Goal: Navigation & Orientation: Find specific page/section

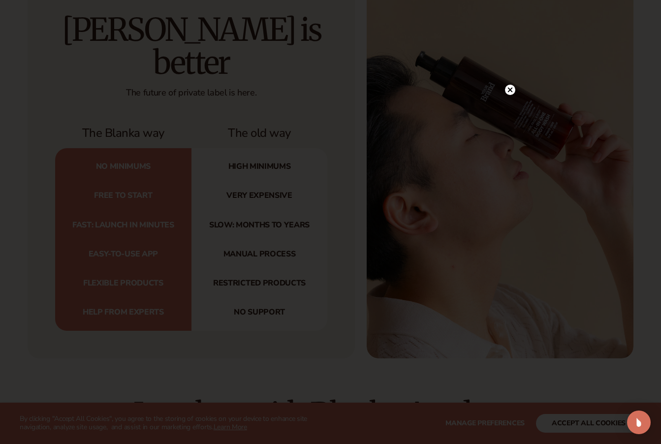
scroll to position [3150, 0]
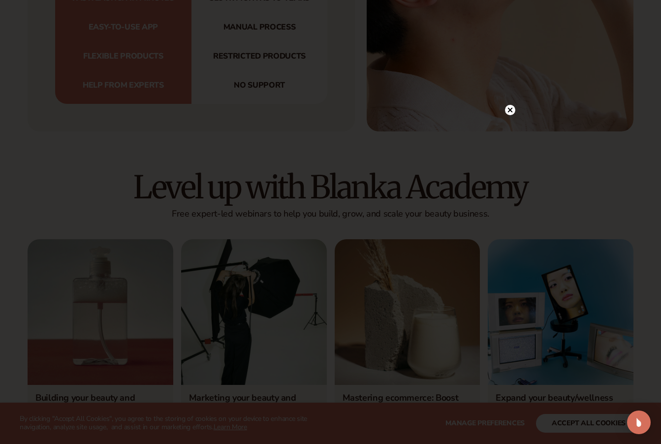
drag, startPoint x: 511, startPoint y: 108, endPoint x: 450, endPoint y: 181, distance: 95.0
click at [510, 108] on icon at bounding box center [510, 110] width 10 height 10
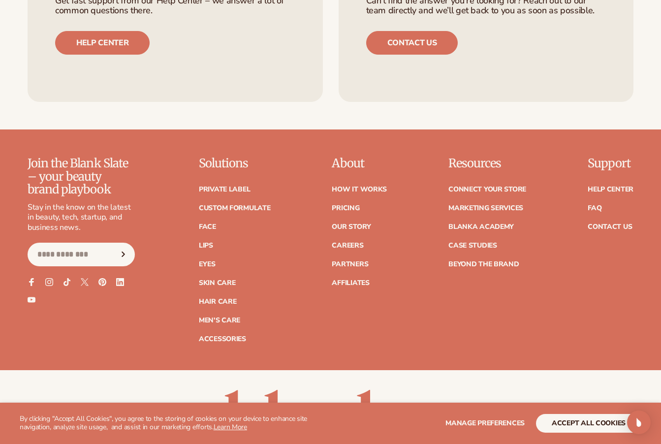
scroll to position [3824, 0]
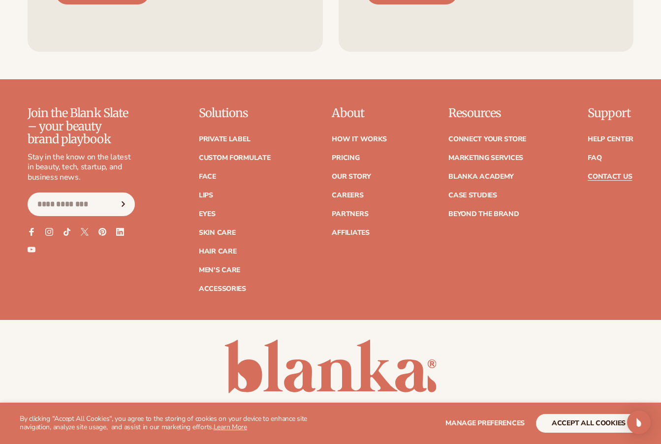
click at [615, 173] on link "Contact Us" at bounding box center [610, 176] width 44 height 7
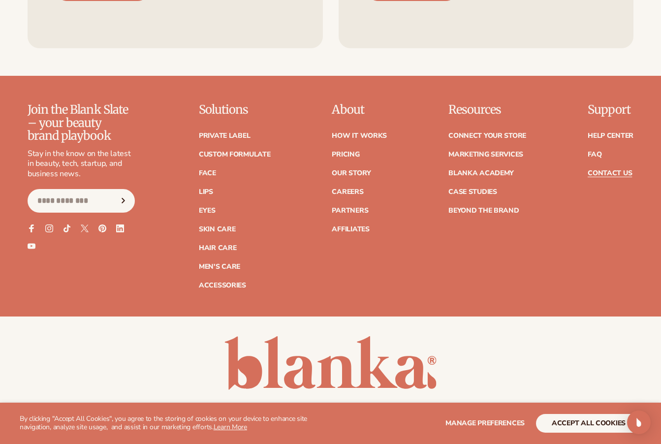
scroll to position [859, 0]
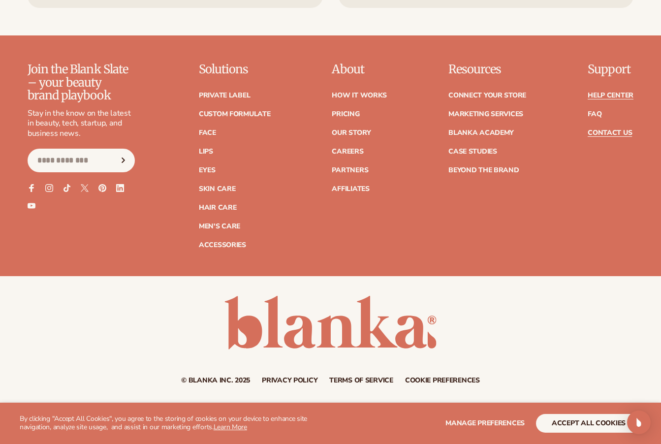
click at [608, 93] on link "Help Center" at bounding box center [611, 95] width 46 height 7
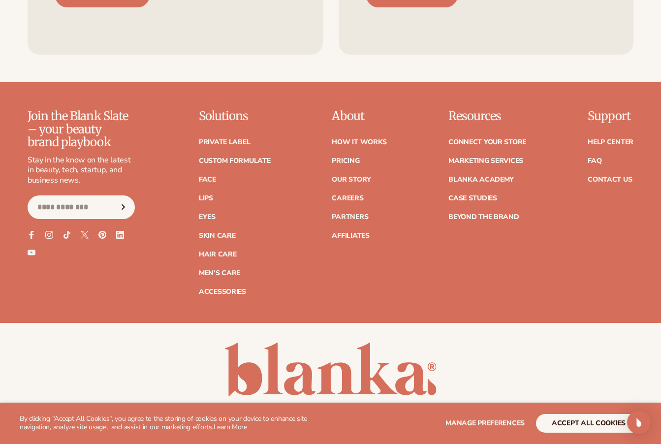
scroll to position [3824, 0]
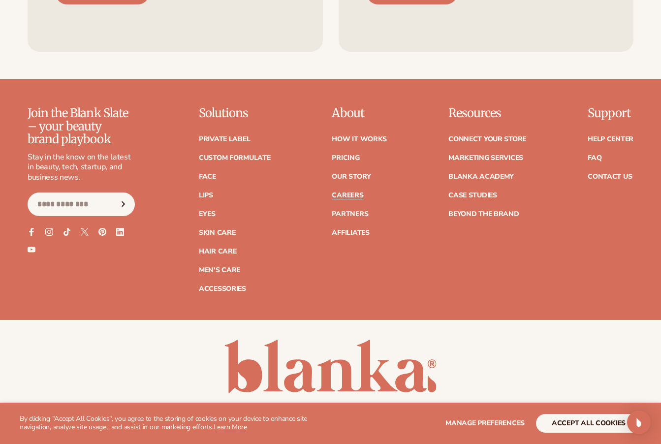
click at [351, 192] on link "Careers" at bounding box center [348, 195] width 32 height 7
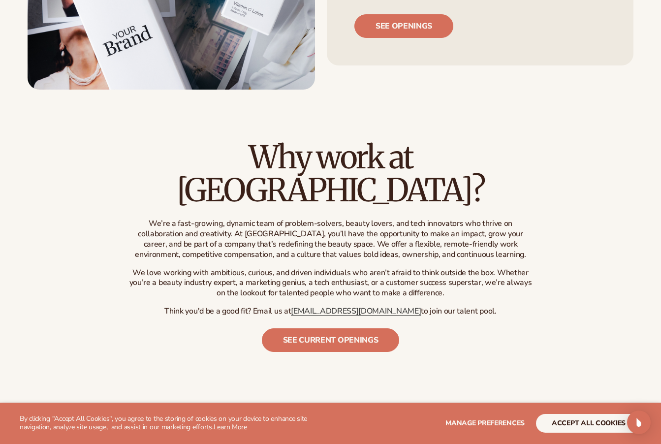
scroll to position [394, 0]
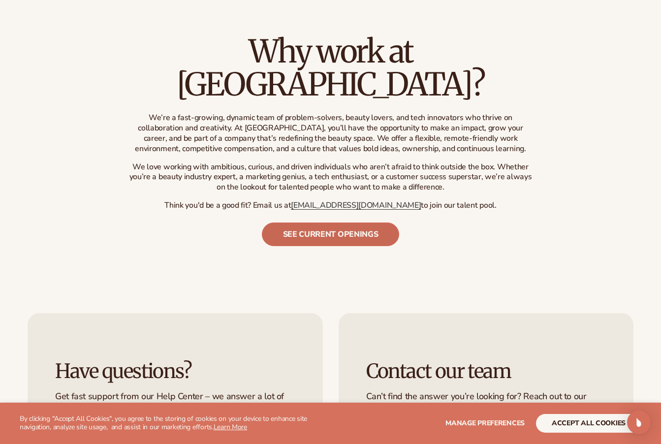
click at [332, 223] on link "See current openings" at bounding box center [331, 235] width 138 height 24
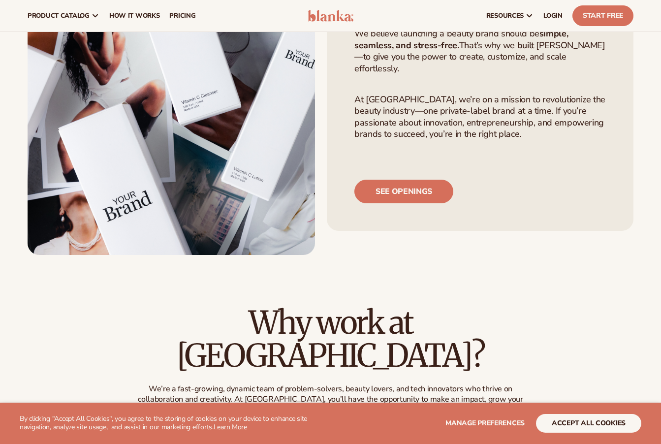
scroll to position [98, 0]
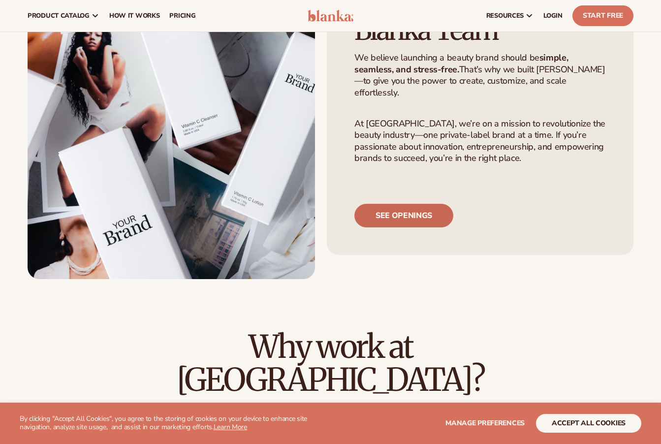
drag, startPoint x: 405, startPoint y: 203, endPoint x: 404, endPoint y: 198, distance: 5.0
click at [405, 204] on link "See openings" at bounding box center [403, 216] width 99 height 24
